Goal: Information Seeking & Learning: Learn about a topic

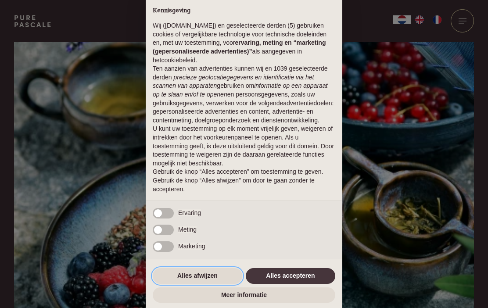
click at [204, 273] on button "Alles afwijzen" at bounding box center [198, 276] width 90 height 16
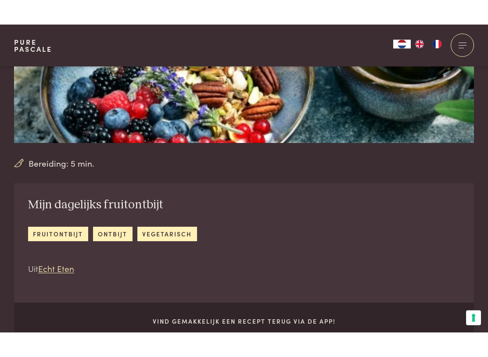
scroll to position [196, 0]
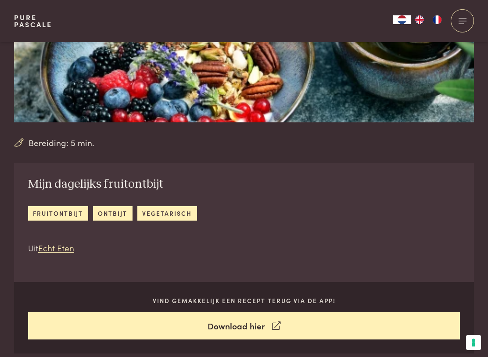
click at [64, 215] on link "fruitontbijt" at bounding box center [58, 213] width 60 height 14
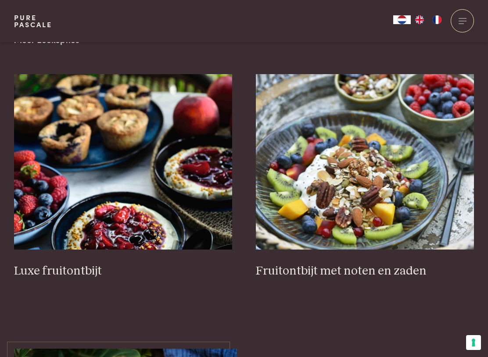
scroll to position [300, 0]
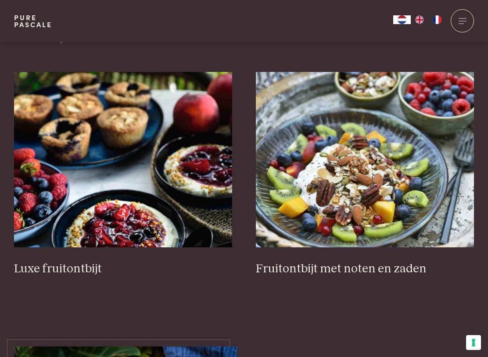
click at [352, 267] on h3 "Fruitontbijt met noten en zaden" at bounding box center [365, 269] width 219 height 15
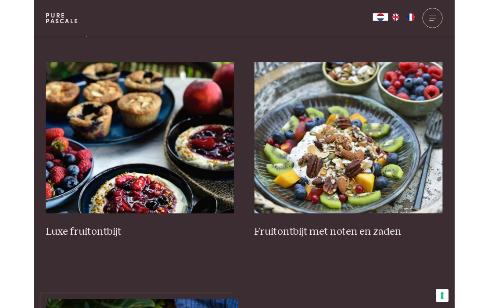
scroll to position [325, 0]
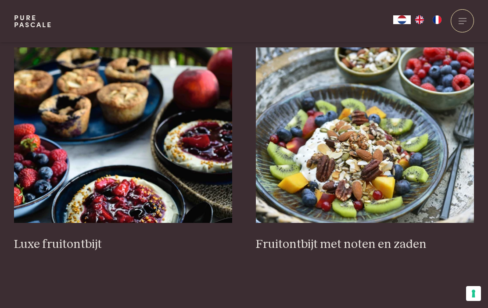
click at [405, 154] on img at bounding box center [365, 135] width 219 height 176
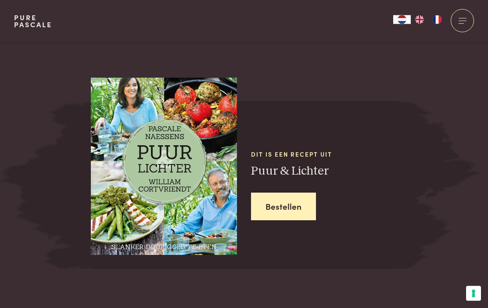
scroll to position [2012, 0]
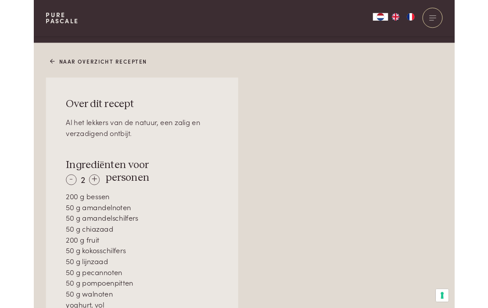
scroll to position [517, 0]
